Goal: Transaction & Acquisition: Purchase product/service

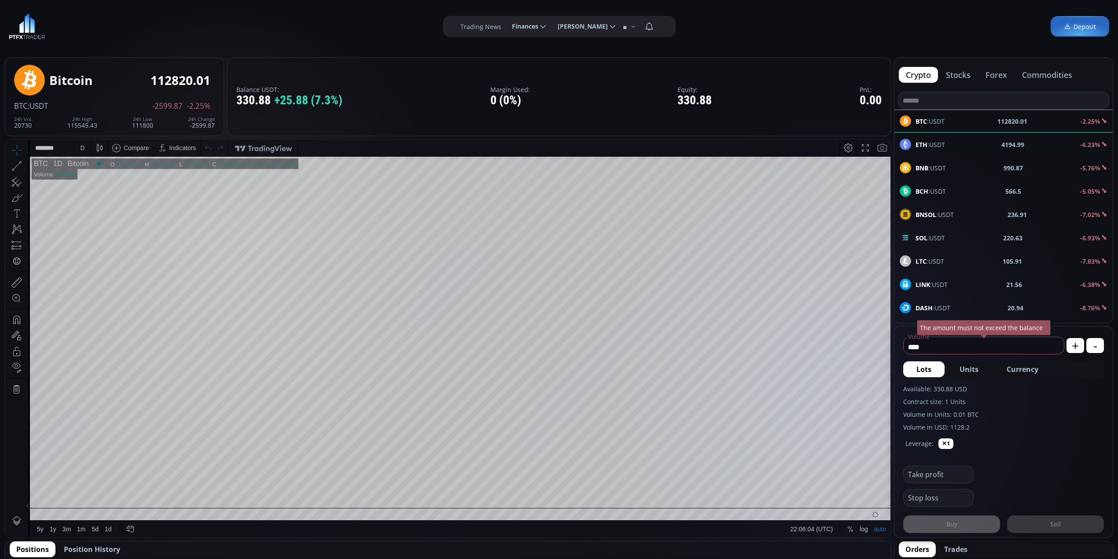
scroll to position [126, 0]
click at [946, 145] on div "ETH :USDT 4194.25 -6.25%" at bounding box center [1004, 144] width 208 height 11
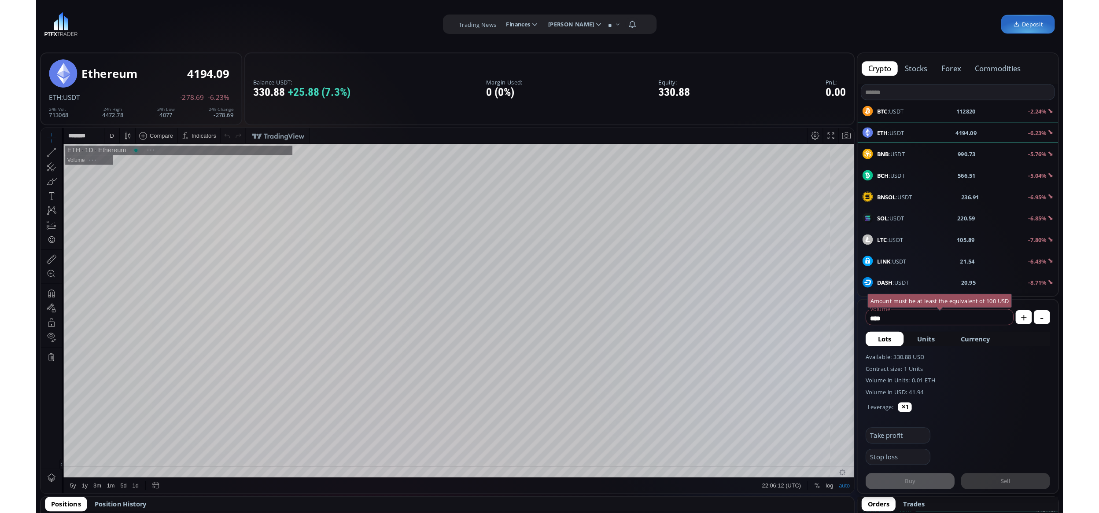
scroll to position [125, 0]
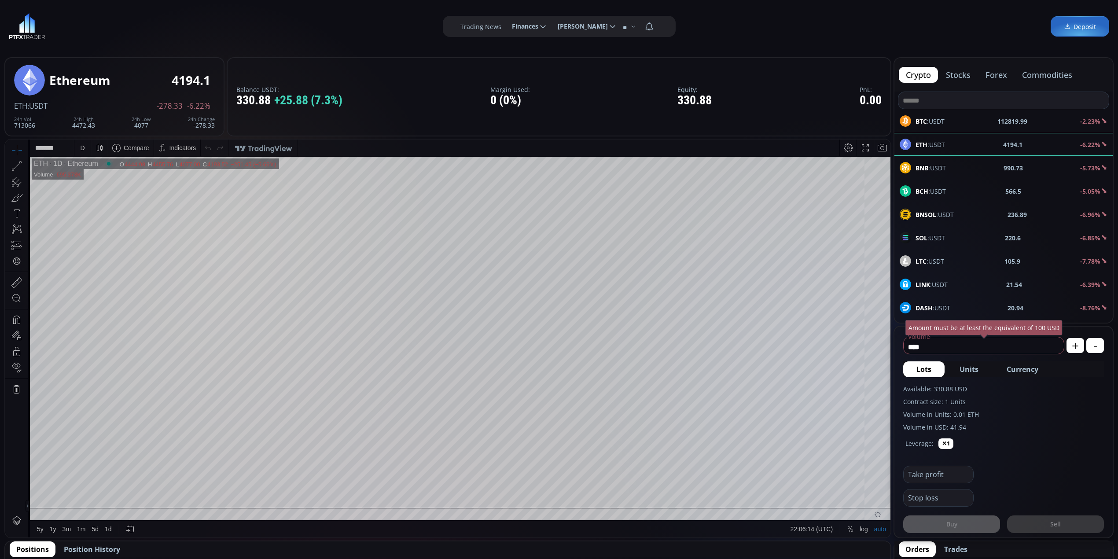
click at [85, 145] on div "D" at bounding box center [82, 148] width 7 height 17
click at [118, 179] on div "1 minute" at bounding box center [105, 180] width 54 height 7
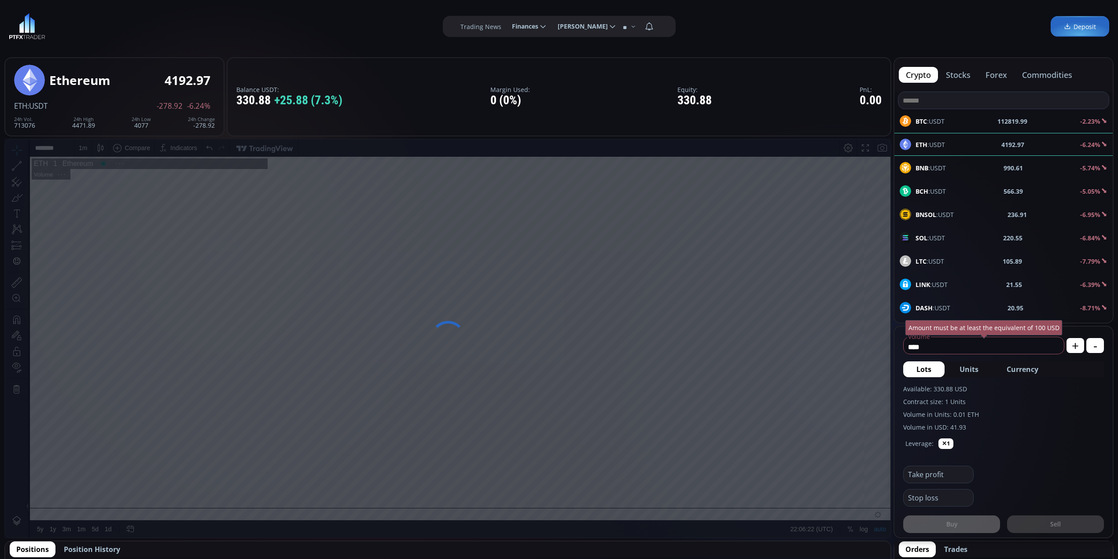
click at [79, 149] on div "1 m" at bounding box center [83, 147] width 8 height 7
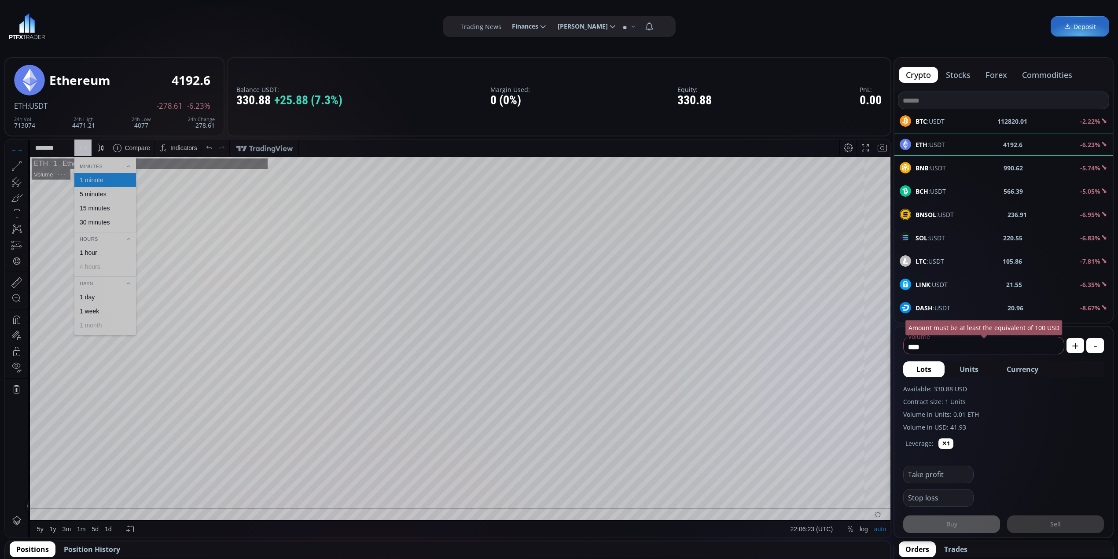
click at [104, 211] on div "15 minutes" at bounding box center [95, 208] width 30 height 7
click at [79, 151] on div "15 m" at bounding box center [85, 147] width 12 height 7
click at [107, 188] on div "5 minutes" at bounding box center [105, 194] width 62 height 14
click at [82, 148] on div "5 m" at bounding box center [83, 147] width 8 height 7
click at [112, 181] on div "1 minute" at bounding box center [105, 180] width 54 height 7
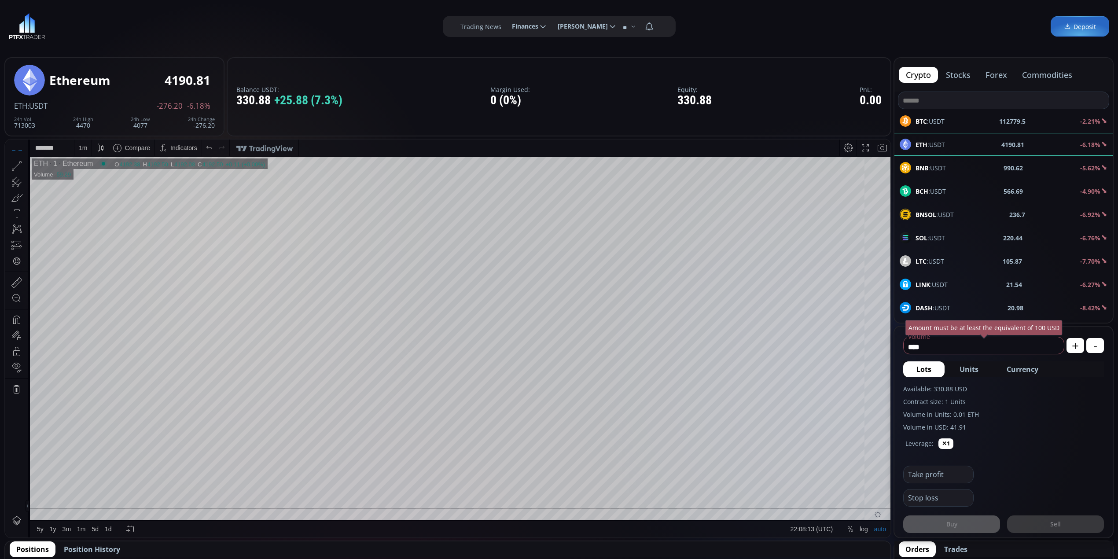
click at [891, 455] on html "Date Range 5y 1y 3m 1m 5d 1d 22:08:13 (UTC) log auto ETH 1 Ethereum O 4192.38 H…" at bounding box center [447, 339] width 885 height 398
click at [1036, 377] on button "Currency" at bounding box center [1023, 370] width 58 height 16
click at [1041, 343] on span "USD" at bounding box center [1041, 347] width 12 height 9
click at [1057, 345] on icon at bounding box center [1053, 347] width 9 height 9
type input "*"
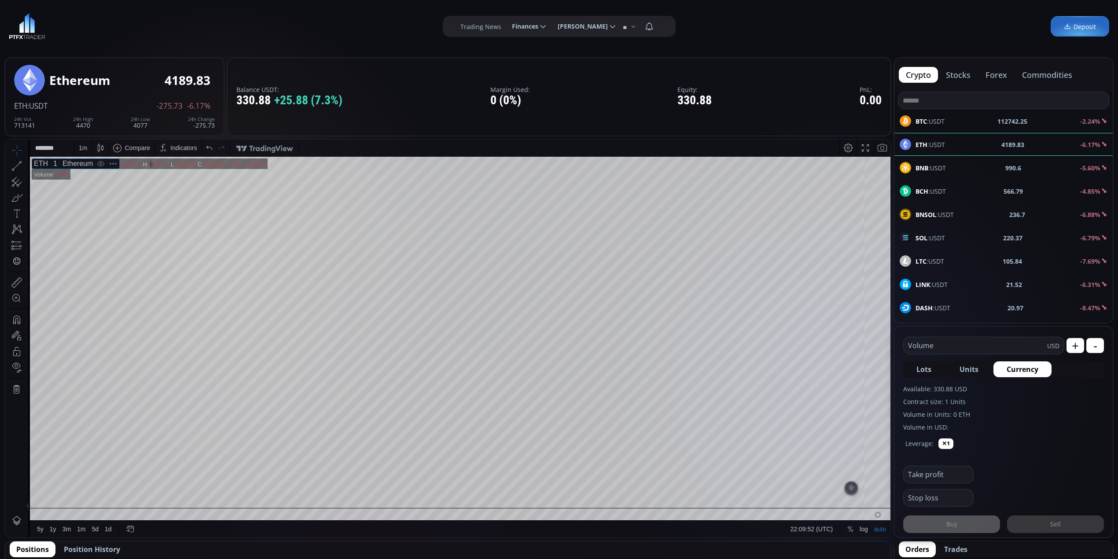
click at [919, 364] on span "Lots" at bounding box center [924, 369] width 15 height 11
click at [1034, 367] on span "Currency" at bounding box center [1023, 369] width 32 height 11
type input "*"
type input "***"
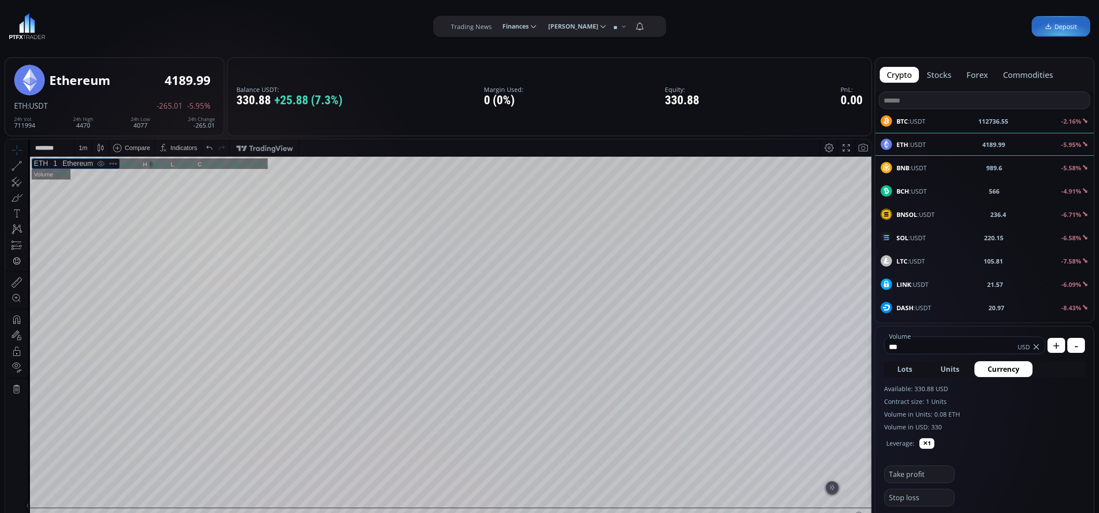
scroll to position [117, 0]
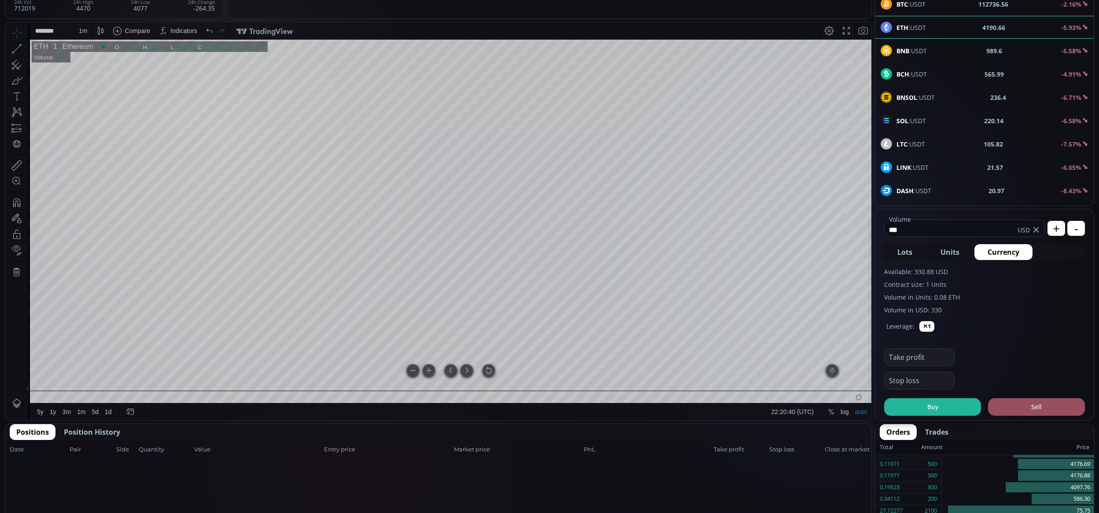
click at [487, 365] on div at bounding box center [489, 371] width 12 height 12
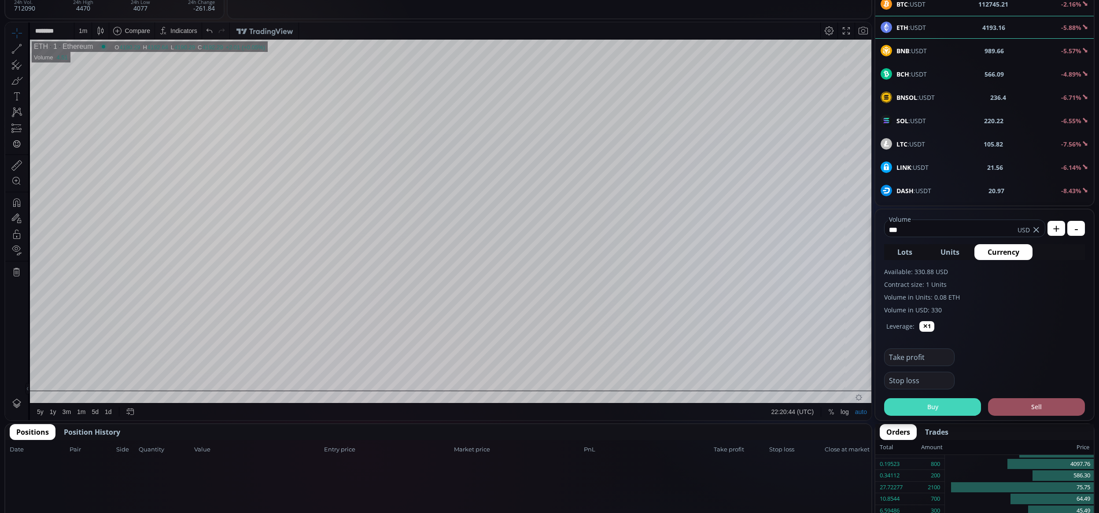
click at [952, 400] on button "Buy" at bounding box center [932, 407] width 97 height 18
